Goal: Task Accomplishment & Management: Manage account settings

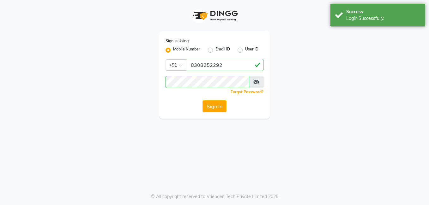
click at [220, 102] on button "Sign In" at bounding box center [215, 107] width 24 height 12
click at [220, 102] on div "Sign In" at bounding box center [215, 107] width 98 height 12
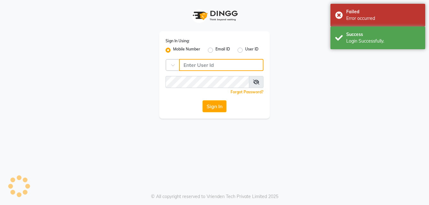
type input "8308252292"
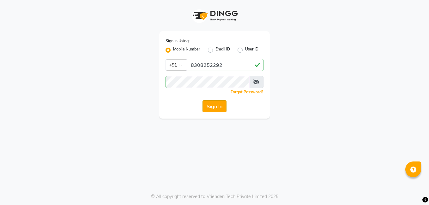
click at [205, 104] on button "Sign In" at bounding box center [215, 107] width 24 height 12
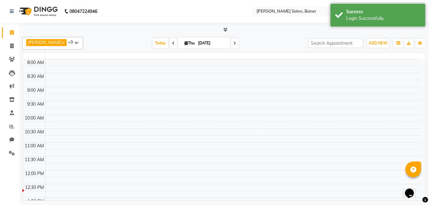
select select "en"
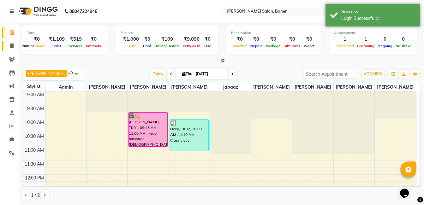
click at [14, 46] on icon at bounding box center [11, 46] width 3 height 5
click at [12, 46] on icon at bounding box center [11, 46] width 3 height 5
select select "service"
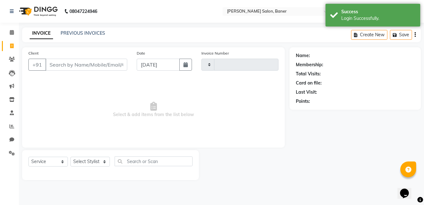
type input "3375"
select select "7115"
drag, startPoint x: 109, startPoint y: 64, endPoint x: 115, endPoint y: 70, distance: 7.8
click at [109, 64] on input "Client" at bounding box center [87, 65] width 83 height 12
click at [94, 160] on select "Select Stylist Admin [PERSON_NAME] Jabaaz [PERSON_NAME] [PERSON_NAME] [PERSON_N…" at bounding box center [90, 162] width 40 height 10
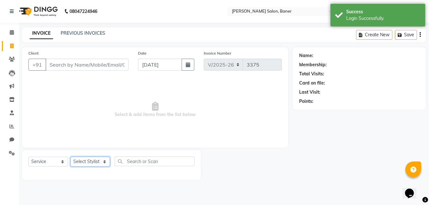
select select "60259"
click at [70, 157] on select "Select Stylist Admin [PERSON_NAME] Jabaaz [PERSON_NAME] [PERSON_NAME] [PERSON_N…" at bounding box center [90, 162] width 40 height 10
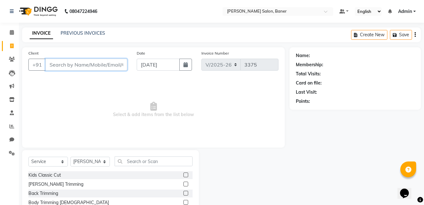
click at [99, 67] on input "Client" at bounding box center [87, 65] width 82 height 12
click at [68, 61] on input "Client" at bounding box center [87, 65] width 82 height 12
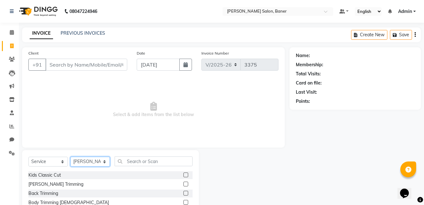
click at [93, 161] on select "Select Stylist Admin [PERSON_NAME] Jabaaz [PERSON_NAME] [PERSON_NAME] [PERSON_N…" at bounding box center [90, 162] width 40 height 10
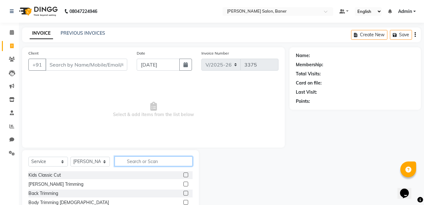
click at [138, 160] on input "text" at bounding box center [154, 162] width 78 height 10
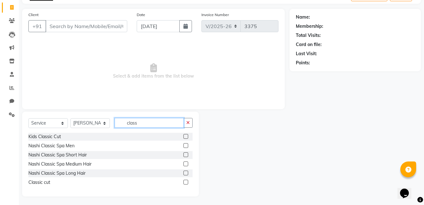
scroll to position [40, 0]
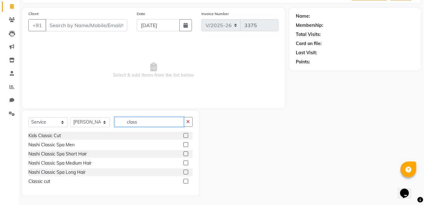
type input "class"
click at [186, 182] on label at bounding box center [186, 181] width 5 height 5
click at [186, 182] on input "checkbox" at bounding box center [186, 182] width 4 height 4
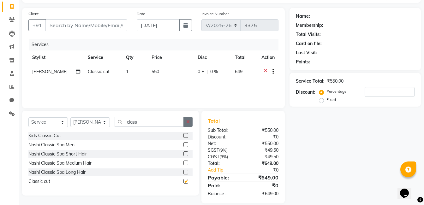
checkbox input "false"
click at [184, 122] on button "button" at bounding box center [188, 122] width 9 height 10
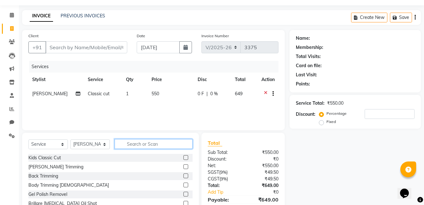
scroll to position [0, 0]
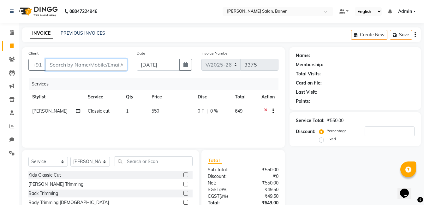
click at [89, 63] on input "Client" at bounding box center [87, 65] width 82 height 12
type input "8"
type input "0"
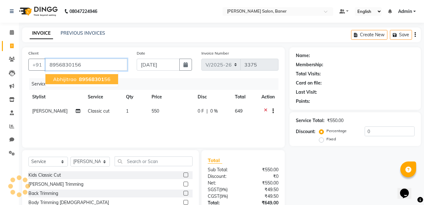
type input "8956830156"
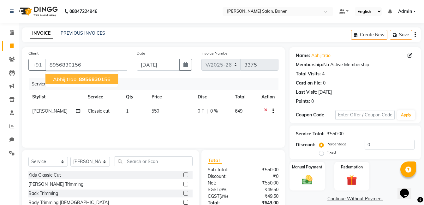
click at [88, 79] on span "89568301" at bounding box center [91, 79] width 25 height 6
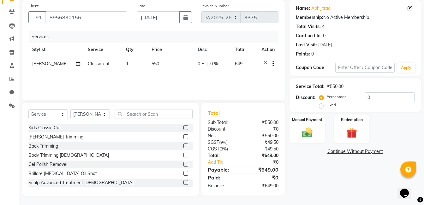
scroll to position [48, 0]
click at [312, 129] on img at bounding box center [308, 132] width 18 height 13
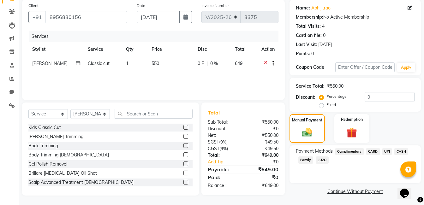
click at [403, 151] on span "CASH" at bounding box center [402, 151] width 14 height 7
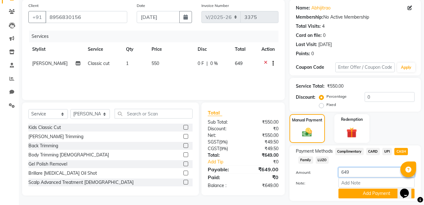
click at [375, 173] on input "649" at bounding box center [377, 173] width 76 height 10
type input "6"
type input "500"
click at [363, 194] on button "Add Payment" at bounding box center [377, 194] width 76 height 10
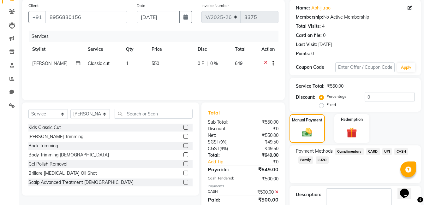
click at [389, 151] on span "UPI" at bounding box center [388, 151] width 10 height 7
click at [387, 151] on span "UPI" at bounding box center [388, 151] width 10 height 7
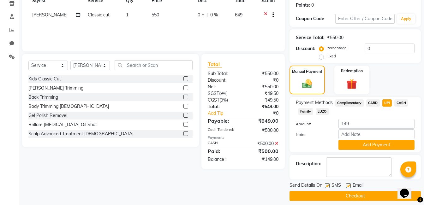
scroll to position [102, 0]
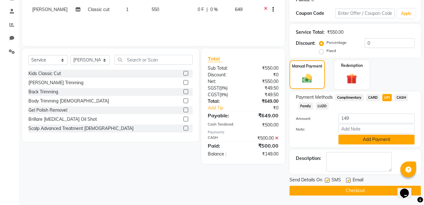
click at [359, 137] on button "Add Payment" at bounding box center [377, 140] width 76 height 10
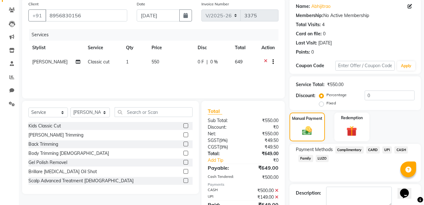
scroll to position [84, 0]
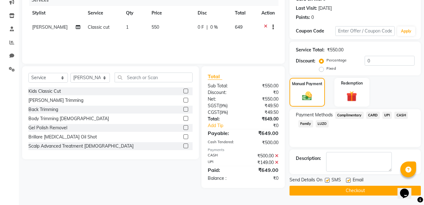
click at [306, 192] on button "Checkout" at bounding box center [355, 191] width 131 height 10
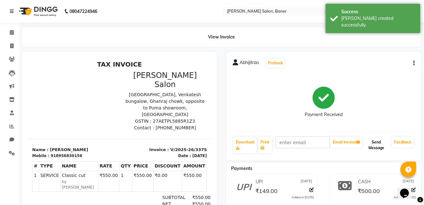
click at [377, 147] on button "Send Message" at bounding box center [376, 145] width 25 height 16
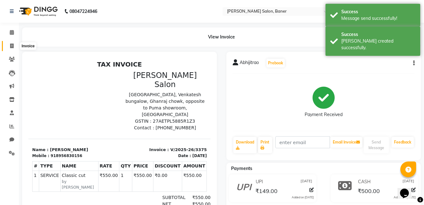
click at [13, 45] on icon at bounding box center [11, 46] width 3 height 5
select select "7115"
select select "service"
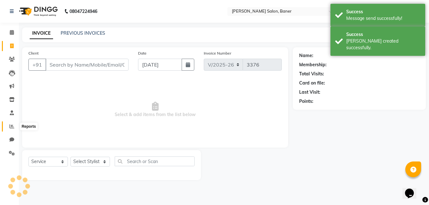
click at [11, 128] on icon at bounding box center [11, 126] width 5 height 5
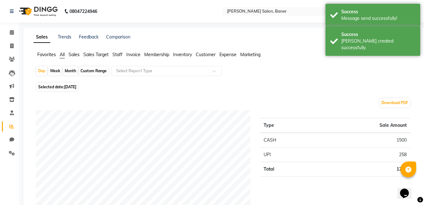
drag, startPoint x: 120, startPoint y: 55, endPoint x: 68, endPoint y: 61, distance: 52.5
click at [120, 54] on span "Staff" at bounding box center [118, 55] width 10 height 6
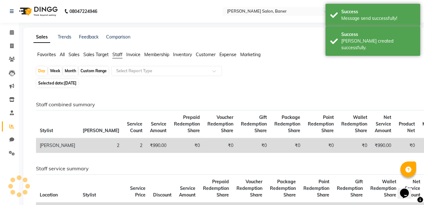
click at [70, 69] on div "Month" at bounding box center [70, 71] width 15 height 9
select select "9"
select select "2025"
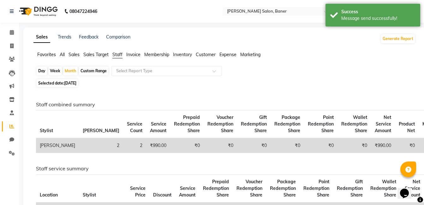
click at [72, 82] on span "[DATE]" at bounding box center [70, 83] width 12 height 5
select select "9"
select select "2025"
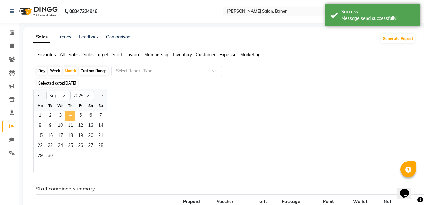
click at [74, 121] on span "4" at bounding box center [70, 116] width 10 height 10
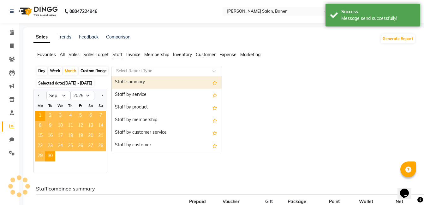
click at [128, 68] on input "text" at bounding box center [160, 71] width 91 height 6
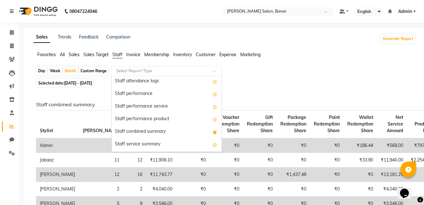
scroll to position [126, 0]
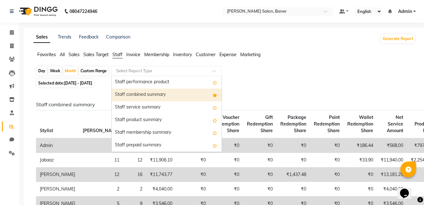
click at [146, 93] on div "Staff combined summary" at bounding box center [167, 95] width 110 height 13
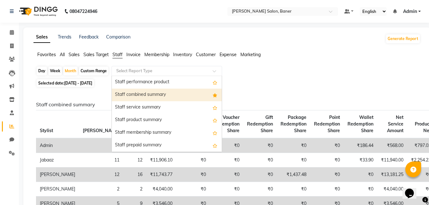
select select "full_report"
select select "csv"
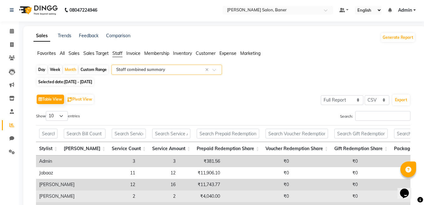
scroll to position [0, 0]
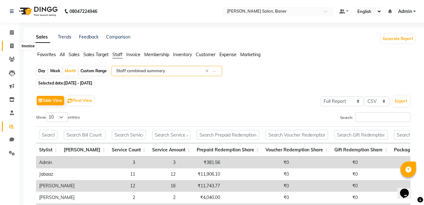
click at [11, 45] on icon at bounding box center [11, 46] width 3 height 5
select select "service"
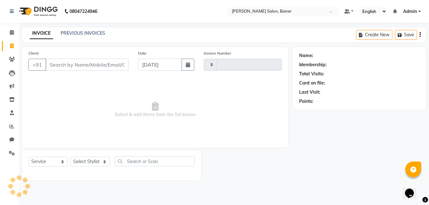
type input "3376"
select select "7115"
click at [13, 32] on icon at bounding box center [12, 32] width 4 height 5
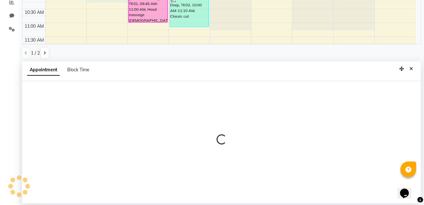
select select "60255"
select select "600"
select select "tentative"
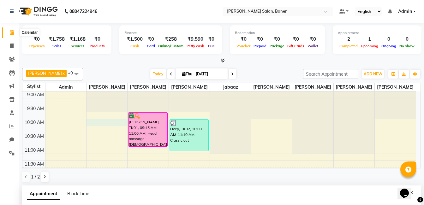
click at [12, 33] on icon at bounding box center [12, 32] width 4 height 5
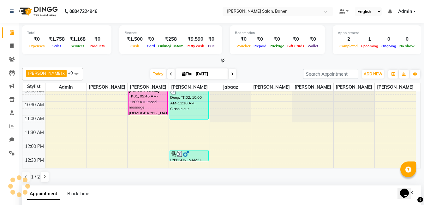
scroll to position [63, 0]
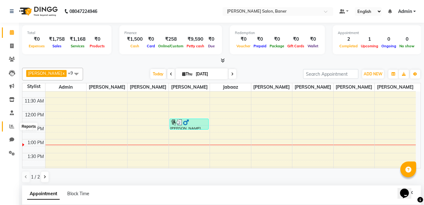
click at [10, 127] on icon at bounding box center [11, 126] width 5 height 5
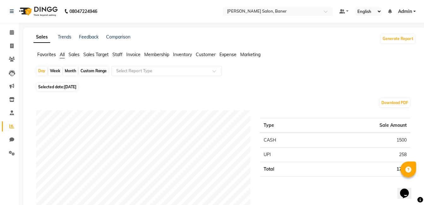
drag, startPoint x: 119, startPoint y: 52, endPoint x: 96, endPoint y: 65, distance: 26.5
click at [119, 52] on span "Staff" at bounding box center [118, 55] width 10 height 6
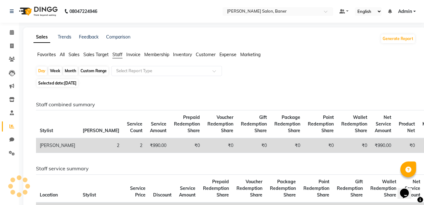
click at [71, 70] on div "Month" at bounding box center [70, 71] width 15 height 9
select select "9"
select select "2025"
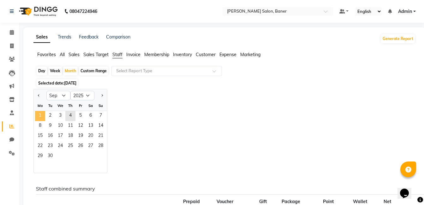
click at [44, 113] on span "1" at bounding box center [40, 116] width 10 height 10
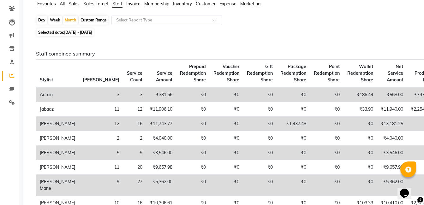
scroll to position [32, 0]
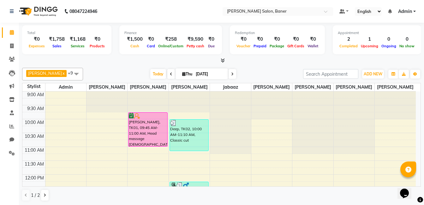
click at [168, 74] on span at bounding box center [172, 74] width 8 height 10
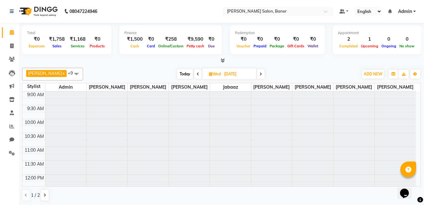
scroll to position [112, 0]
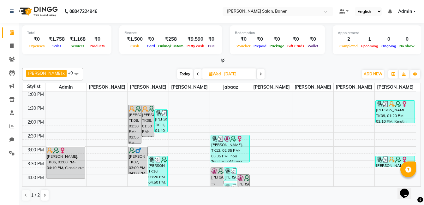
click at [197, 78] on span at bounding box center [198, 74] width 8 height 10
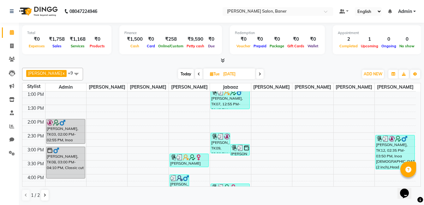
click at [198, 78] on span at bounding box center [199, 74] width 8 height 10
type input "[DATE]"
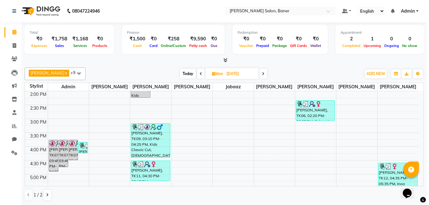
scroll to position [115, 0]
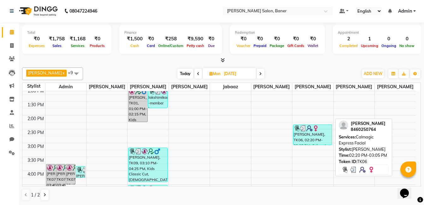
click at [302, 144] on div "[PERSON_NAME], TK06, 02:20 PM-03:05 PM, Calmagic Express Facial" at bounding box center [313, 135] width 39 height 20
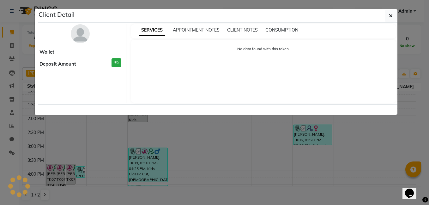
select select "3"
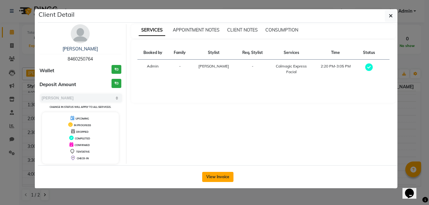
click at [220, 178] on button "View Invoice" at bounding box center [217, 177] width 31 height 10
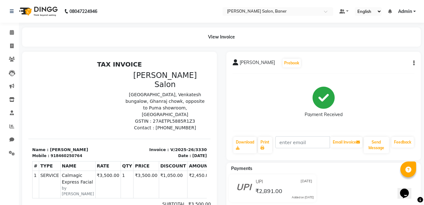
click at [191, 118] on p "GSTIN : 27AETPL5885R1Z3" at bounding box center [166, 121] width 84 height 7
click at [328, 106] on icon at bounding box center [324, 98] width 22 height 22
click at [220, 34] on div "View Invoice" at bounding box center [221, 36] width 399 height 19
click at [234, 37] on div "View Invoice" at bounding box center [221, 36] width 399 height 19
click at [12, 32] on icon at bounding box center [12, 32] width 4 height 5
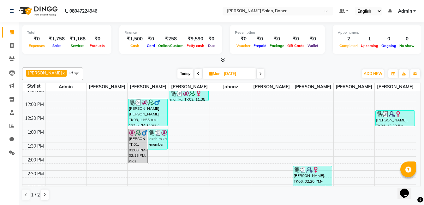
scroll to position [83, 0]
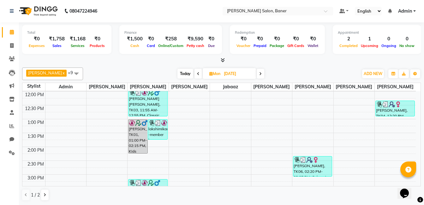
click at [262, 74] on span at bounding box center [261, 74] width 8 height 10
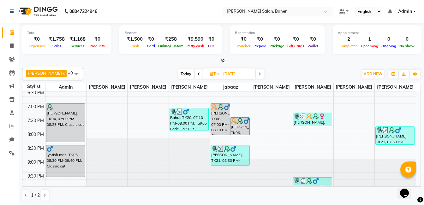
scroll to position [0, 0]
click at [260, 74] on icon at bounding box center [260, 74] width 3 height 4
type input "[DATE]"
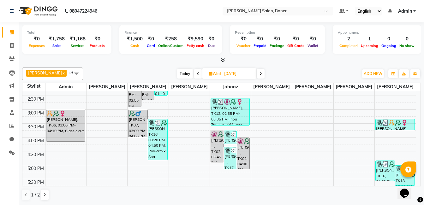
scroll to position [146, 0]
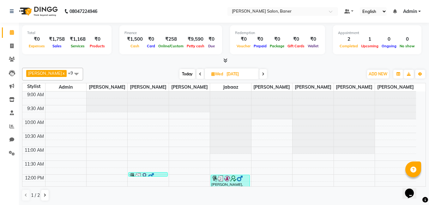
select select "service"
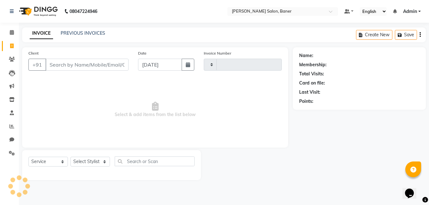
type input "3376"
select select "7115"
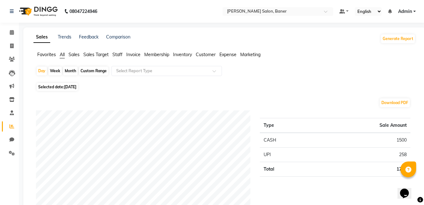
select select "7115"
select select "service"
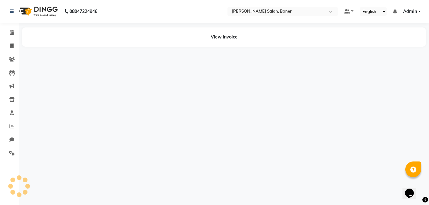
select select "service"
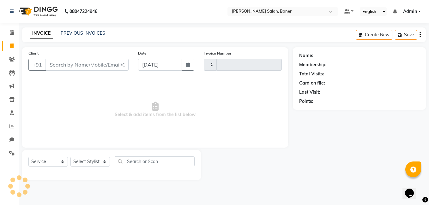
type input "3376"
select select "7115"
click at [8, 33] on span at bounding box center [11, 32] width 11 height 7
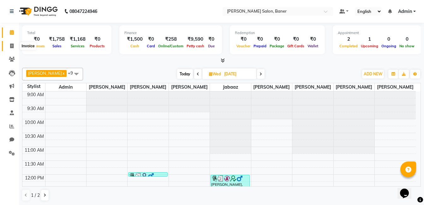
click at [10, 45] on icon at bounding box center [11, 46] width 3 height 5
select select "service"
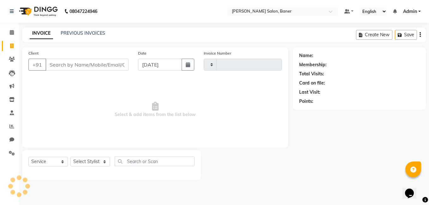
type input "3376"
select select "7115"
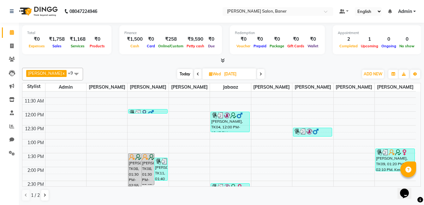
scroll to position [95, 0]
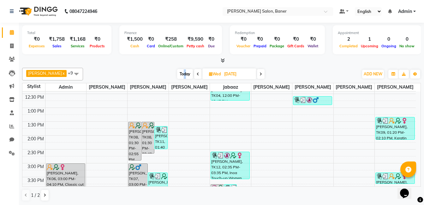
drag, startPoint x: 183, startPoint y: 75, endPoint x: 182, endPoint y: 79, distance: 4.2
click at [182, 79] on div "[PERSON_NAME] x [PERSON_NAME] Rathod x Jabaaz x Admin x [PERSON_NAME] x [PERSON…" at bounding box center [221, 74] width 399 height 13
click at [181, 76] on span "Today" at bounding box center [185, 74] width 16 height 10
type input "[DATE]"
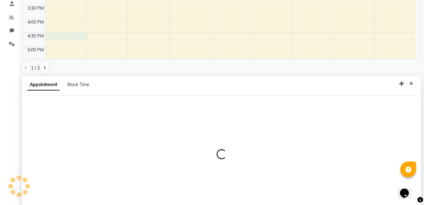
scroll to position [124, 0]
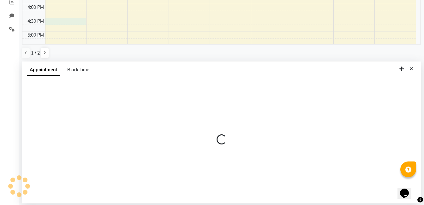
select select "60263"
select select "tentative"
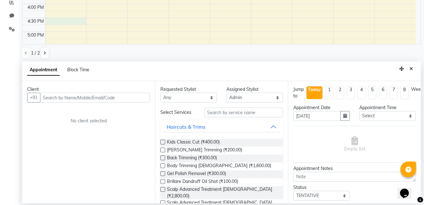
click at [71, 92] on div "Client" at bounding box center [88, 89] width 123 height 7
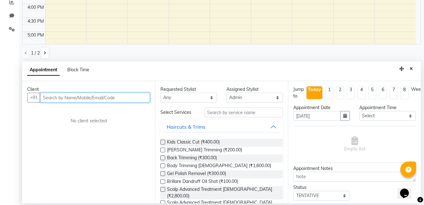
click at [70, 97] on input "text" at bounding box center [95, 98] width 110 height 10
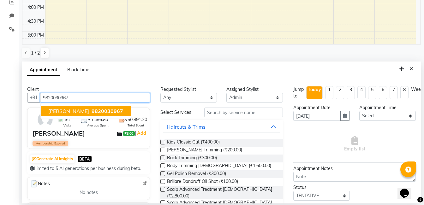
click at [73, 112] on span "[PERSON_NAME]" at bounding box center [68, 111] width 41 height 6
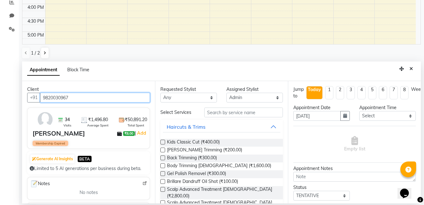
type input "9820030967"
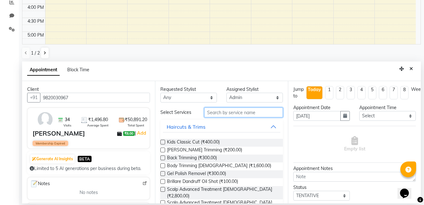
click at [211, 110] on input "text" at bounding box center [243, 113] width 79 height 10
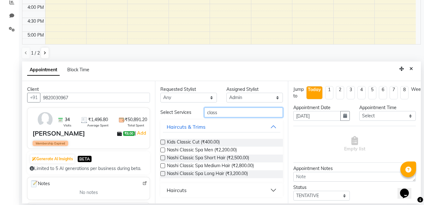
type input "class"
click at [187, 192] on button "Haircuts" at bounding box center [222, 190] width 118 height 11
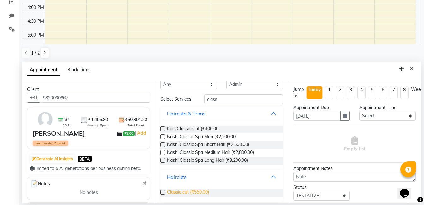
scroll to position [15, 0]
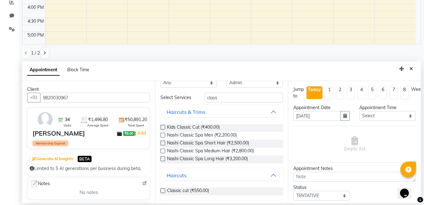
click at [163, 192] on label at bounding box center [163, 191] width 5 height 5
click at [163, 192] on input "checkbox" at bounding box center [163, 192] width 4 height 4
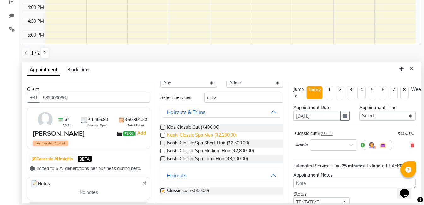
checkbox input "false"
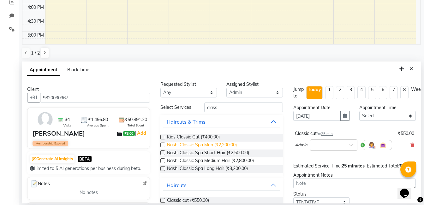
scroll to position [0, 0]
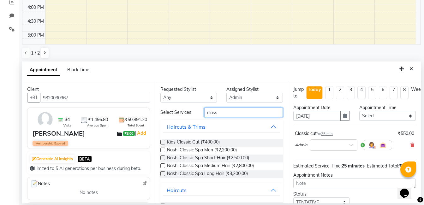
drag, startPoint x: 219, startPoint y: 110, endPoint x: 197, endPoint y: 109, distance: 21.8
click at [197, 109] on div "Select Services class" at bounding box center [222, 113] width 132 height 10
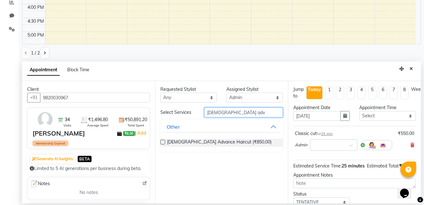
type input "[DEMOGRAPHIC_DATA] adv"
click at [163, 143] on label at bounding box center [163, 142] width 5 height 5
click at [163, 143] on input "checkbox" at bounding box center [163, 143] width 4 height 4
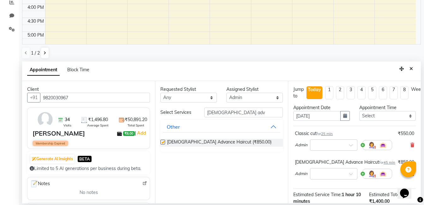
checkbox input "false"
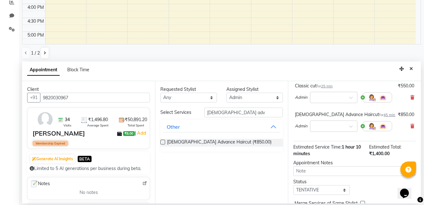
scroll to position [84, 0]
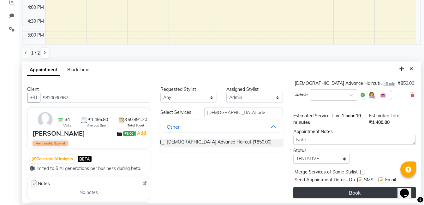
click at [347, 188] on button "Book" at bounding box center [355, 192] width 123 height 11
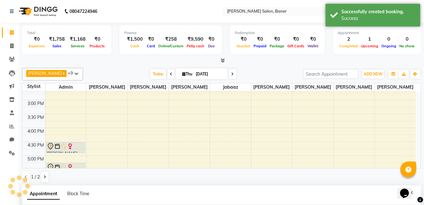
scroll to position [90, 0]
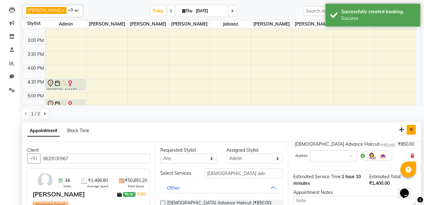
click at [411, 131] on icon "Close" at bounding box center [411, 130] width 3 height 4
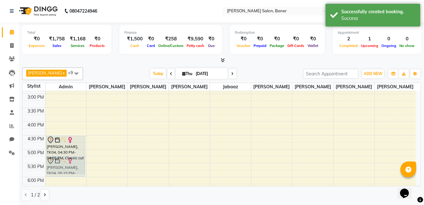
scroll to position [170, 0]
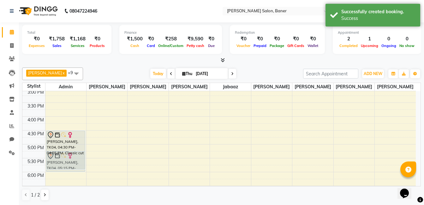
drag, startPoint x: 56, startPoint y: 159, endPoint x: 47, endPoint y: 179, distance: 22.1
click at [47, 180] on div "[PERSON_NAME], TK04, 04:30 PM-04:55 PM, Classic cut [PERSON_NAME], TK04, 05:15 …" at bounding box center [66, 102] width 41 height 361
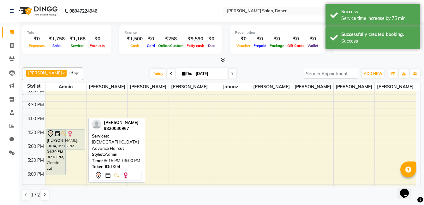
drag, startPoint x: 72, startPoint y: 169, endPoint x: 76, endPoint y: 148, distance: 22.2
click at [76, 148] on div "[PERSON_NAME], TK04, 04:30 PM-06:10 PM, Classic cut [PERSON_NAME], TK04, 05:15 …" at bounding box center [66, 101] width 41 height 361
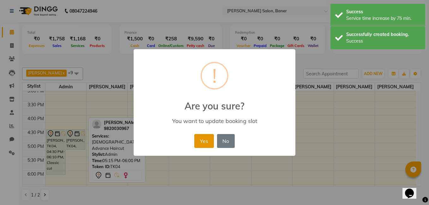
click at [201, 139] on button "Yes" at bounding box center [203, 141] width 19 height 14
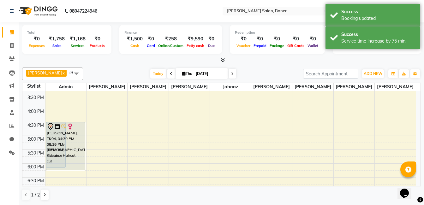
drag, startPoint x: 73, startPoint y: 156, endPoint x: 73, endPoint y: 176, distance: 20.9
click at [73, 176] on div "[PERSON_NAME], TK04, 04:30 PM-06:10 PM, Classic cut [PERSON_NAME], TK04, 04:30 …" at bounding box center [66, 94] width 41 height 361
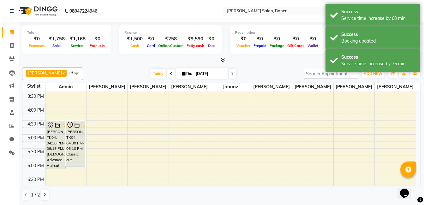
click at [125, 66] on div "[PERSON_NAME] x [PERSON_NAME] Rathod x Jabaaz x Admin x [PERSON_NAME] x [PERSON…" at bounding box center [221, 134] width 399 height 139
